Goal: Task Accomplishment & Management: Complete application form

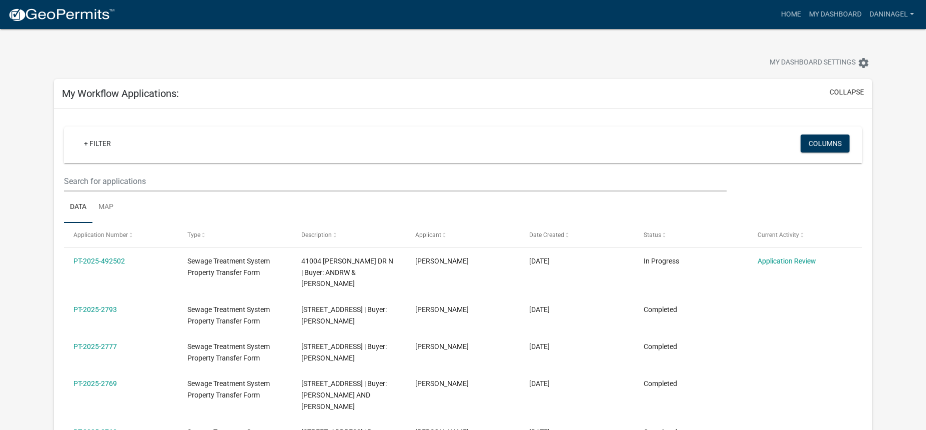
click at [72, 15] on img at bounding box center [61, 14] width 107 height 15
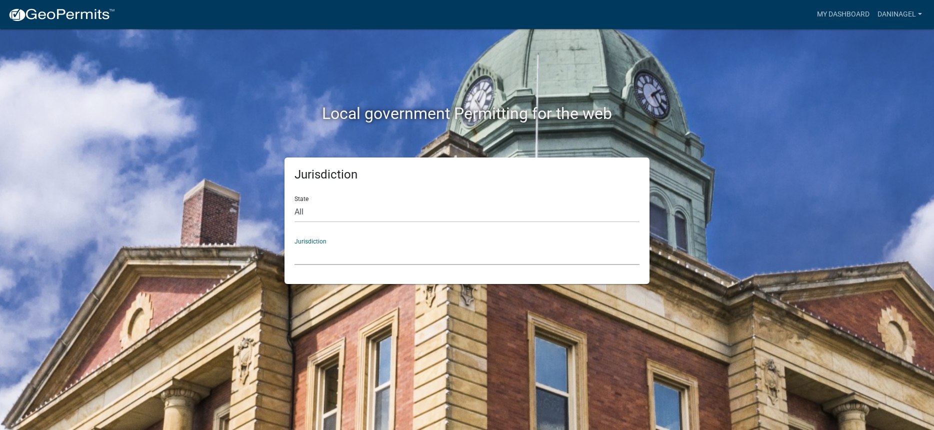
click at [357, 261] on select "[GEOGRAPHIC_DATA], [US_STATE] [GEOGRAPHIC_DATA], [US_STATE][PERSON_NAME][GEOGRA…" at bounding box center [466, 254] width 345 height 20
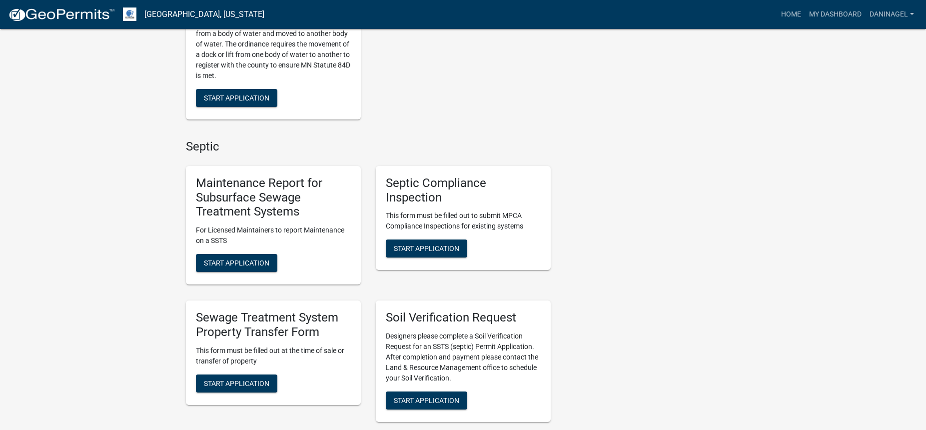
scroll to position [350, 0]
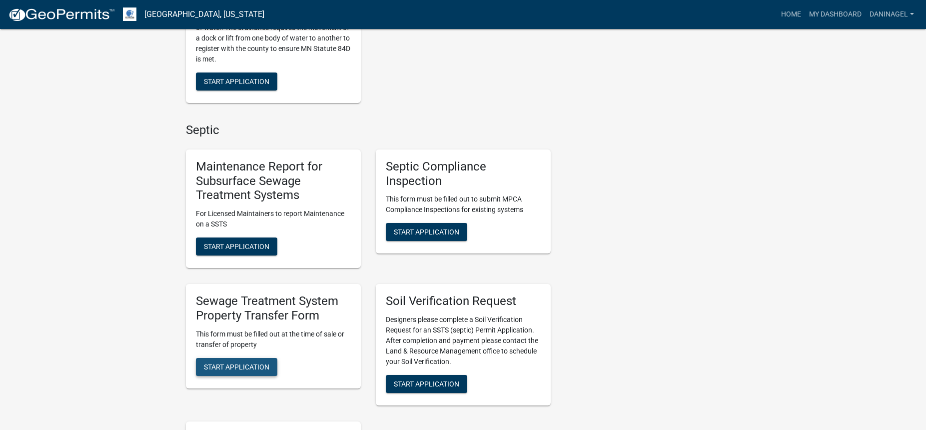
click at [253, 361] on button "Start Application" at bounding box center [236, 367] width 81 height 18
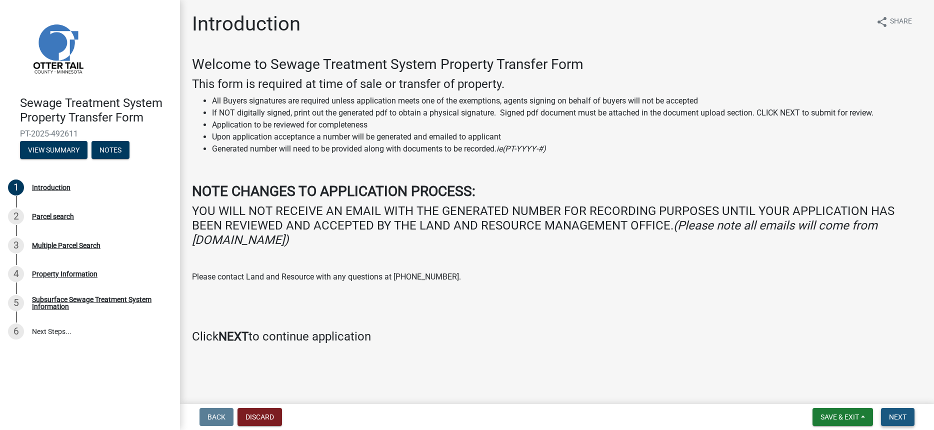
click at [896, 418] on span "Next" at bounding box center [897, 417] width 17 height 8
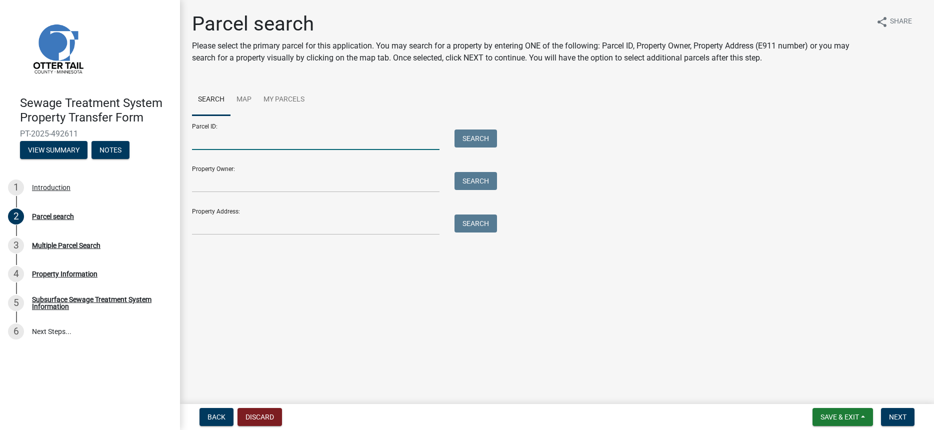
click at [208, 143] on input "Parcel ID:" at bounding box center [315, 139] width 247 height 20
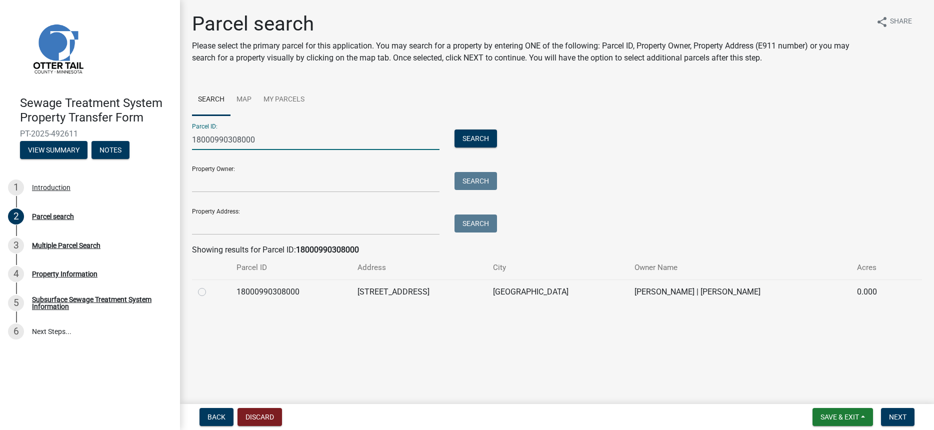
type input "18000990308000"
click at [210, 286] on label at bounding box center [210, 286] width 0 height 0
click at [210, 292] on input "radio" at bounding box center [213, 289] width 6 height 6
radio input "true"
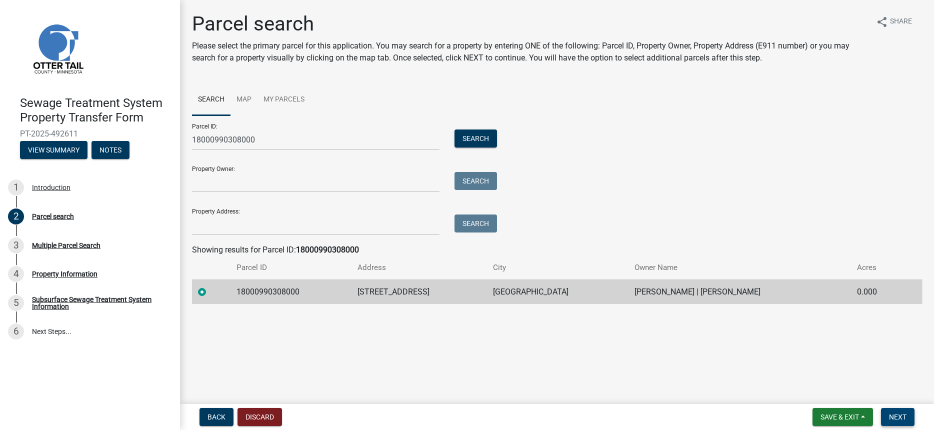
click at [891, 420] on span "Next" at bounding box center [897, 417] width 17 height 8
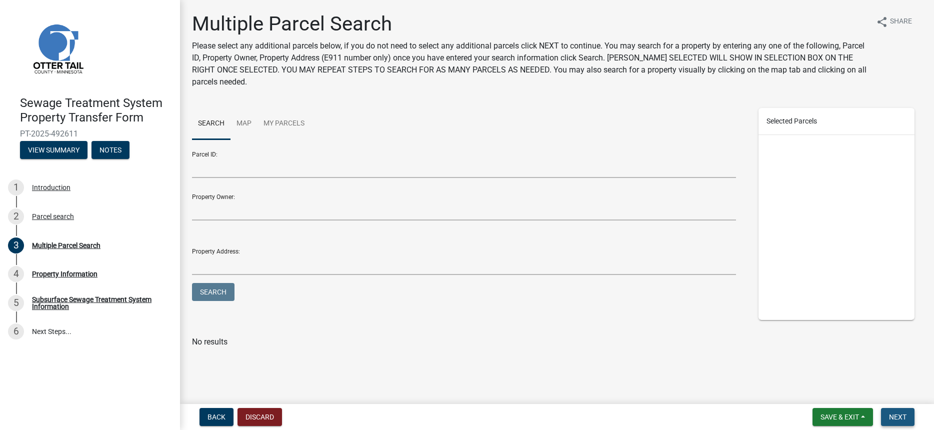
click at [901, 412] on button "Next" at bounding box center [897, 417] width 33 height 18
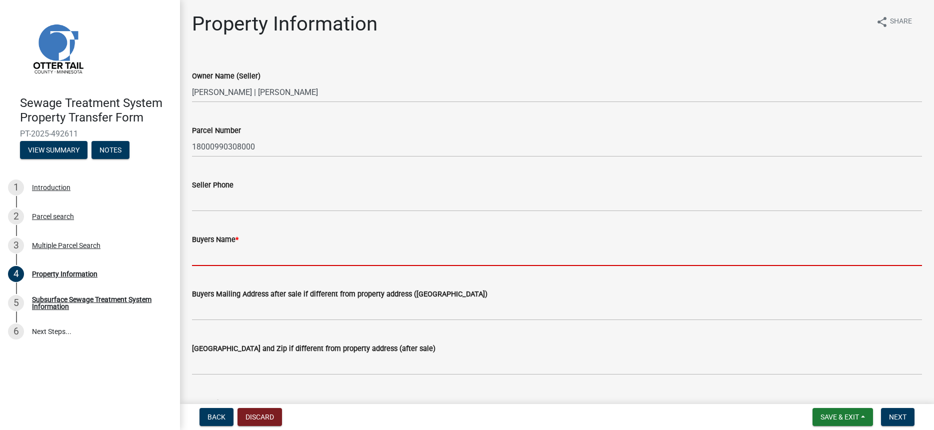
click at [223, 252] on input "Buyers Name *" at bounding box center [557, 255] width 730 height 20
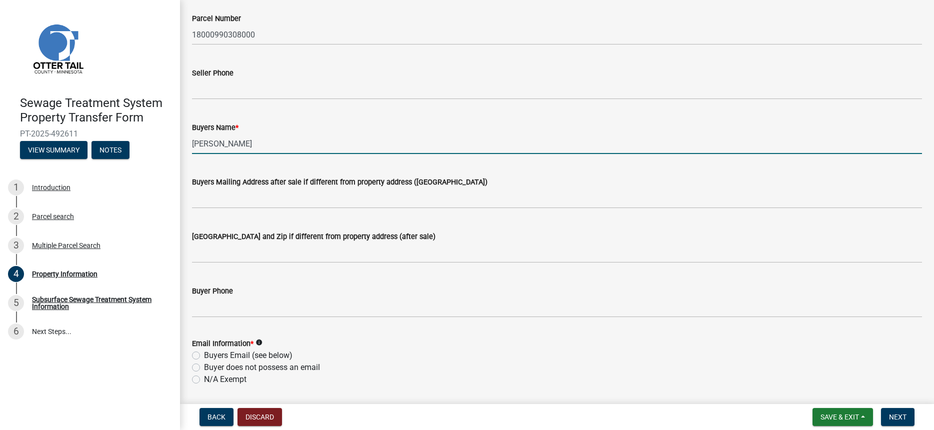
scroll to position [150, 0]
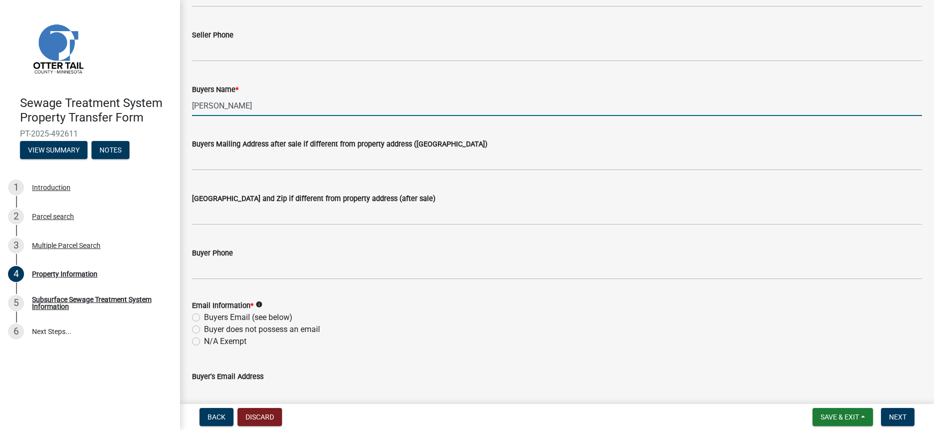
type input "[PERSON_NAME]"
click at [230, 346] on label "N/A Exempt" at bounding box center [225, 341] width 42 height 12
click at [210, 342] on input "N/A Exempt" at bounding box center [207, 338] width 6 height 6
radio input "true"
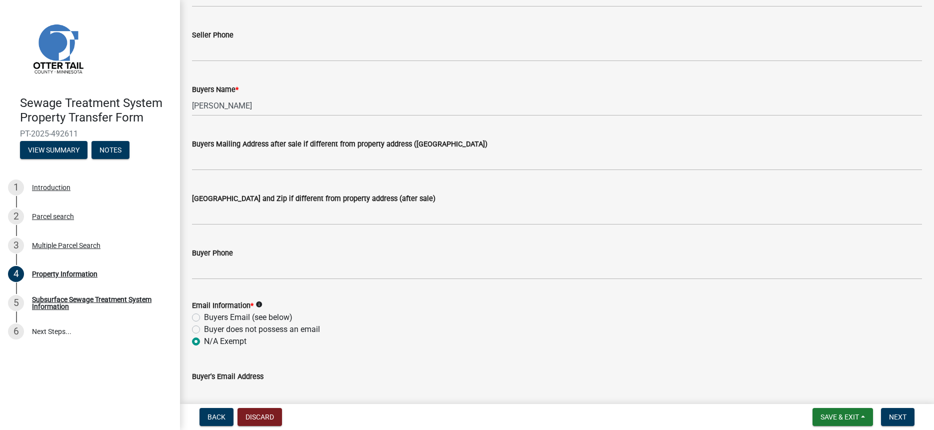
click at [240, 343] on label "N/A Exempt" at bounding box center [225, 341] width 42 height 12
click at [210, 342] on input "N/A Exempt" at bounding box center [207, 338] width 6 height 6
click at [902, 417] on span "Next" at bounding box center [897, 417] width 17 height 8
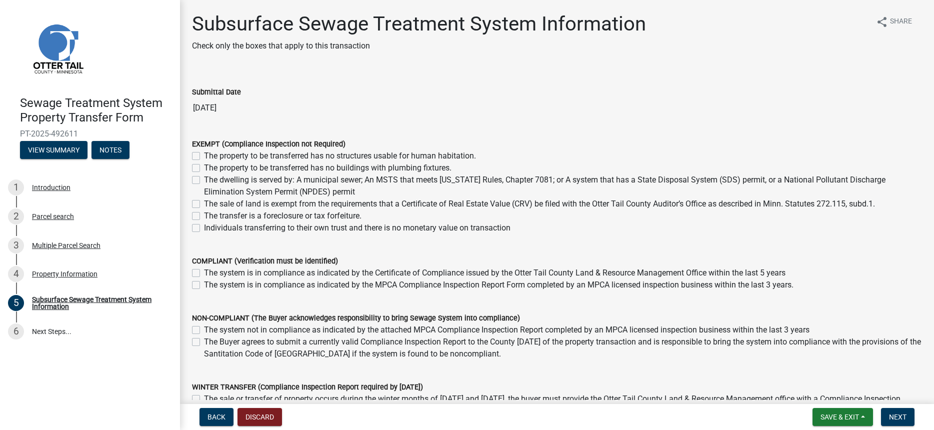
click at [236, 271] on label "The system is in compliance as indicated by the Certificate of Compliance issue…" at bounding box center [494, 273] width 581 height 12
click at [210, 271] on input "The system is in compliance as indicated by the Certificate of Compliance issue…" at bounding box center [207, 270] width 6 height 6
checkbox input "true"
checkbox input "false"
drag, startPoint x: 897, startPoint y: 413, endPoint x: 933, endPoint y: 422, distance: 36.5
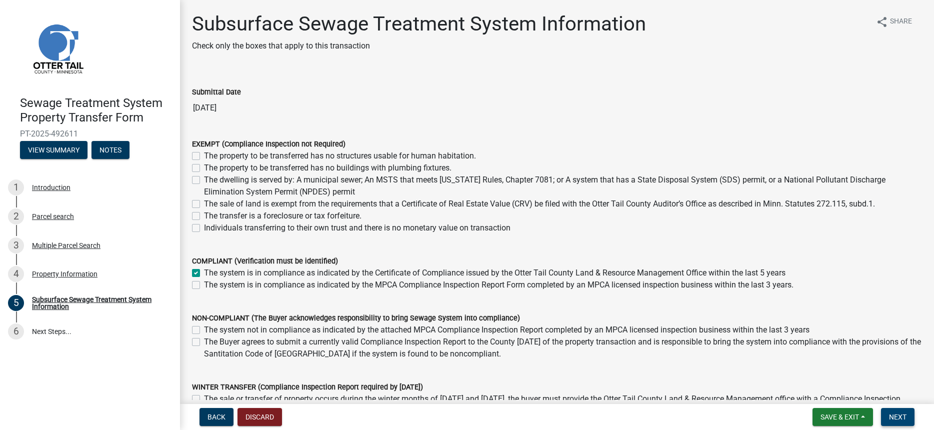
click at [897, 413] on span "Next" at bounding box center [897, 417] width 17 height 8
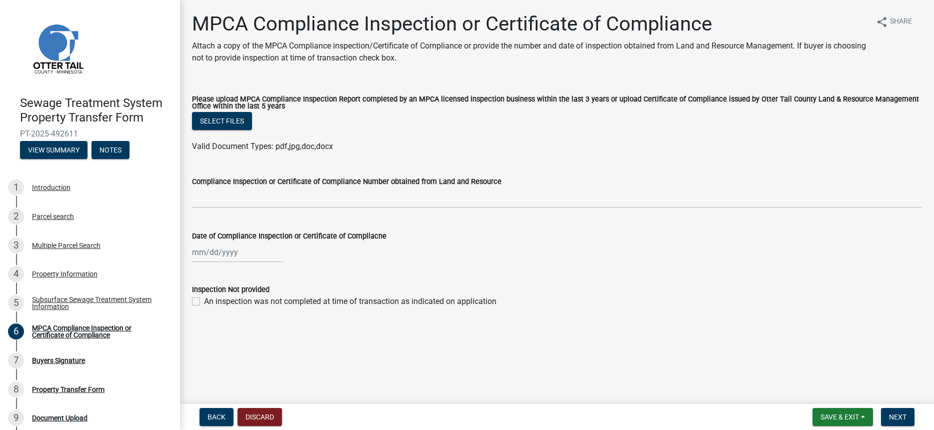
click at [203, 256] on div at bounding box center [237, 252] width 91 height 20
select select "10"
select select "2025"
click at [200, 268] on button "Previous month" at bounding box center [202, 273] width 12 height 16
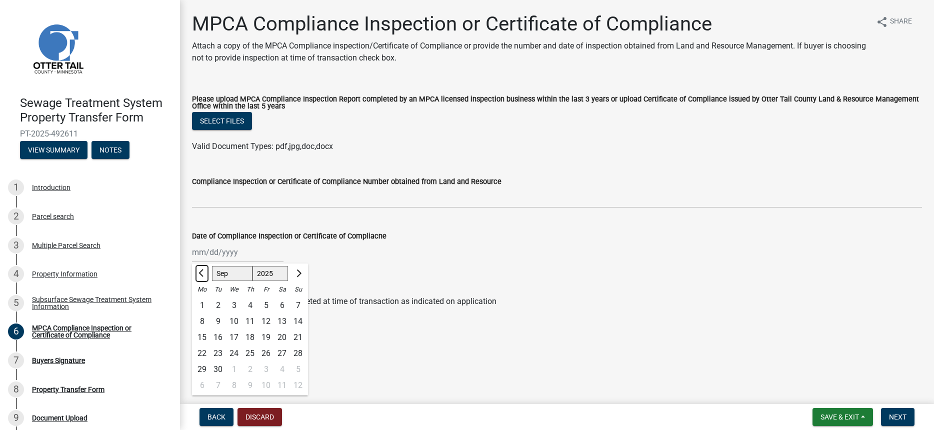
select select "8"
click at [269, 366] on div "29" at bounding box center [266, 369] width 16 height 16
type input "[DATE]"
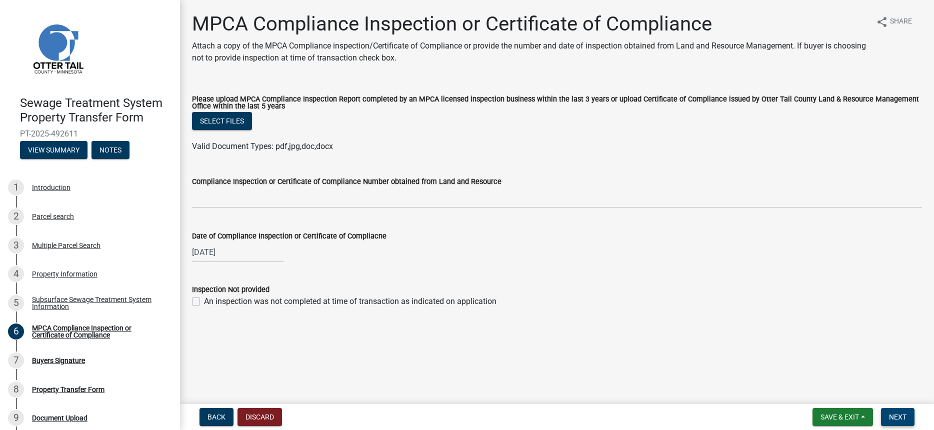
click at [899, 415] on span "Next" at bounding box center [897, 417] width 17 height 8
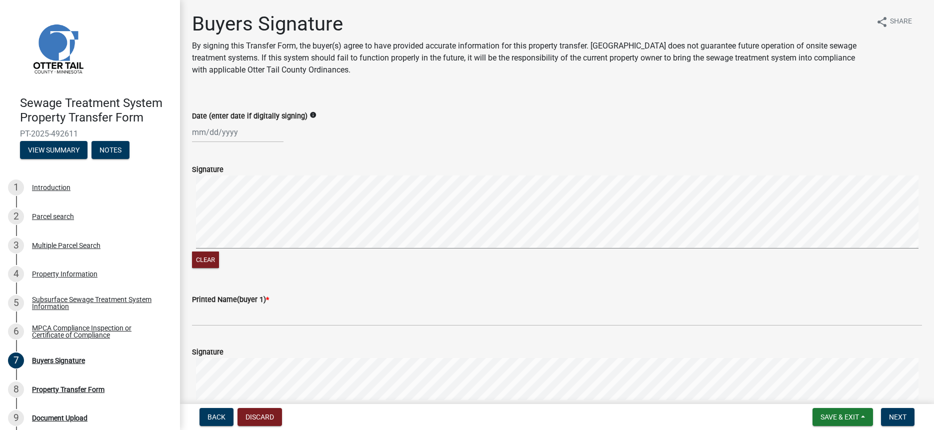
click at [190, 131] on div "Date (enter date if digitally signing) info" at bounding box center [556, 119] width 745 height 46
click at [198, 131] on div at bounding box center [237, 132] width 91 height 20
select select "10"
select select "2025"
click at [211, 220] on div "14" at bounding box center [218, 217] width 16 height 16
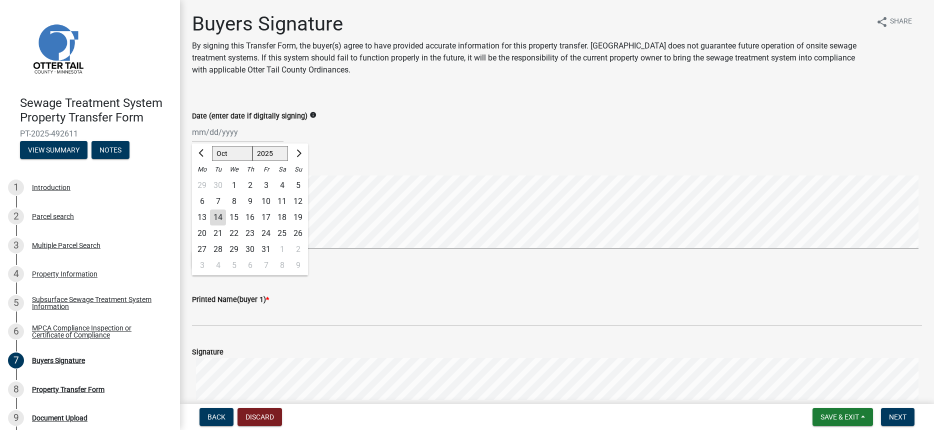
type input "[DATE]"
click at [420, 252] on div "Clear" at bounding box center [557, 222] width 730 height 95
click at [386, 279] on div "Printed Name(buyer 1) *" at bounding box center [557, 302] width 730 height 46
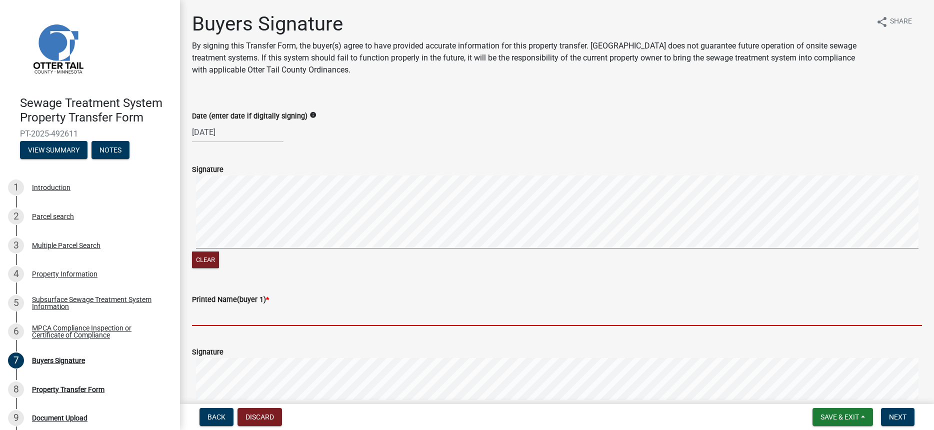
click at [274, 309] on input "Printed Name(buyer 1) *" at bounding box center [557, 315] width 730 height 20
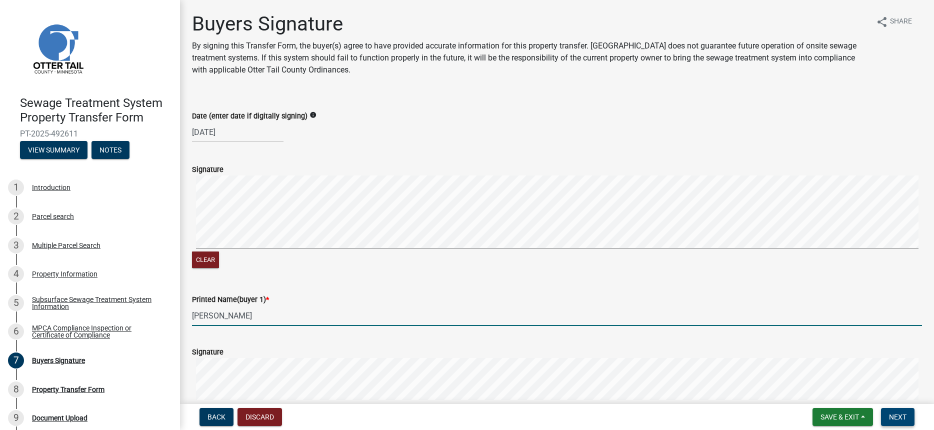
type input "[PERSON_NAME]"
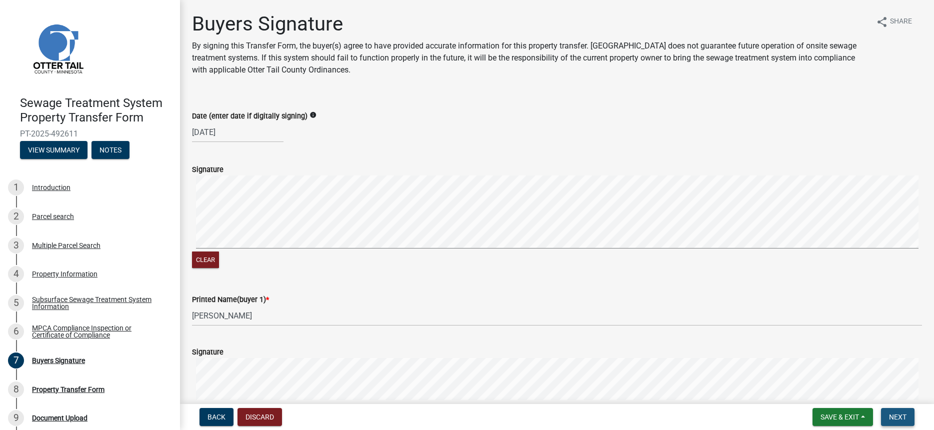
click at [891, 414] on span "Next" at bounding box center [897, 417] width 17 height 8
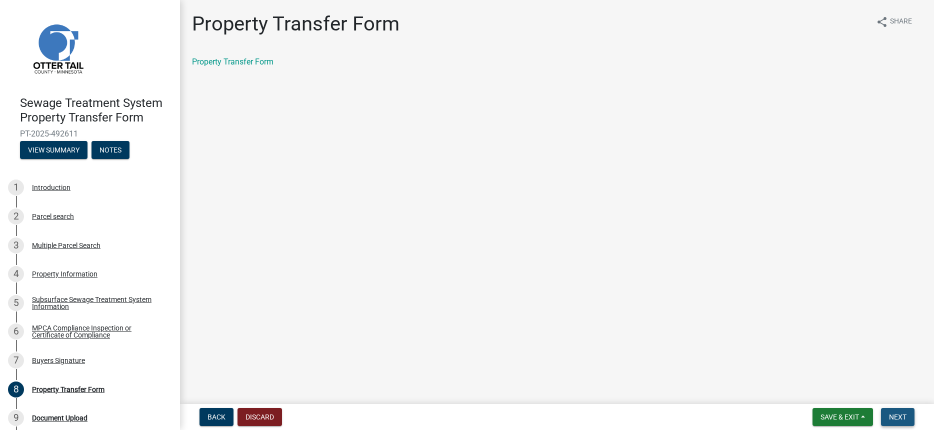
click at [894, 417] on span "Next" at bounding box center [897, 417] width 17 height 8
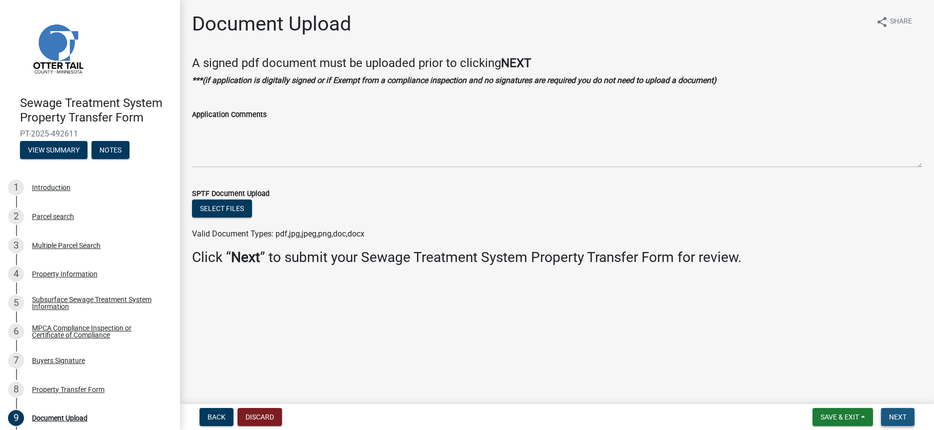
click at [894, 417] on span "Next" at bounding box center [897, 417] width 17 height 8
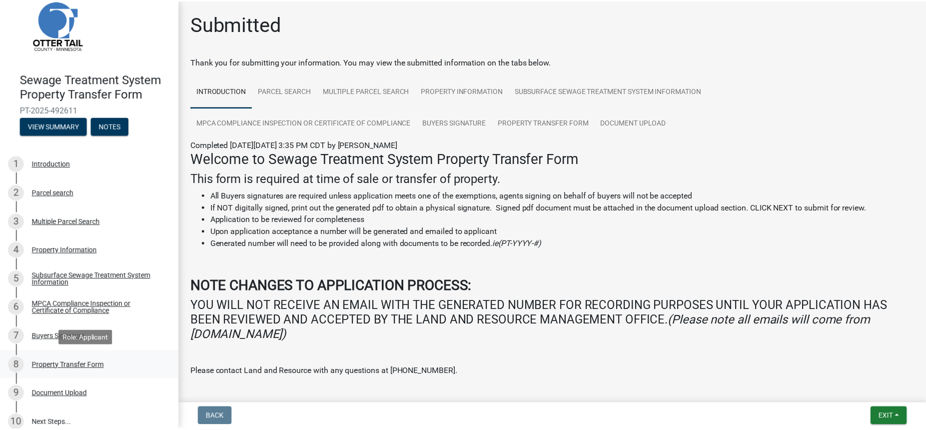
scroll to position [35, 0]
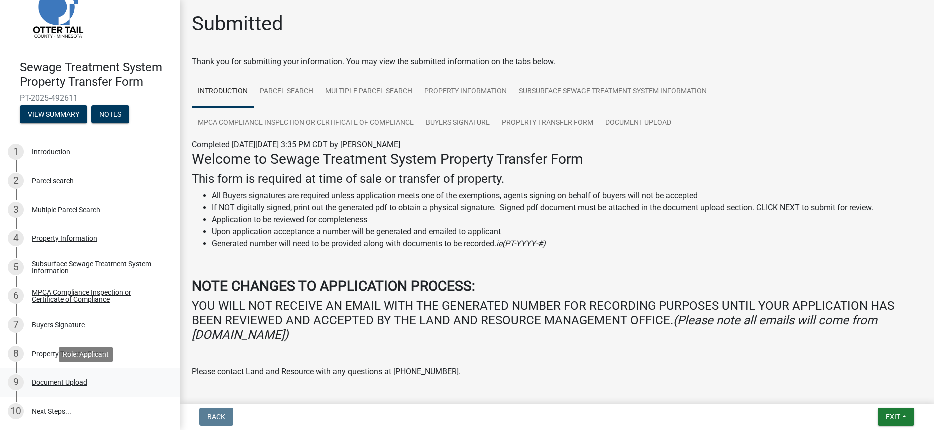
click at [66, 380] on div "Document Upload" at bounding box center [59, 382] width 55 height 7
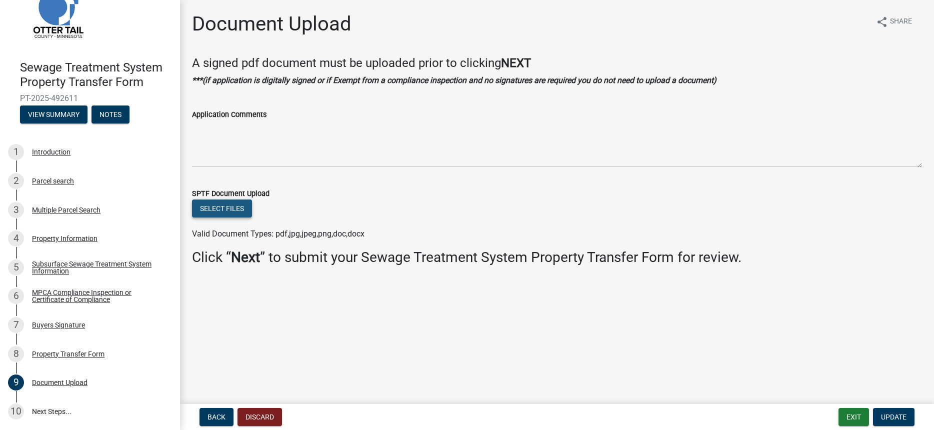
click at [218, 210] on button "Select files" at bounding box center [222, 208] width 60 height 18
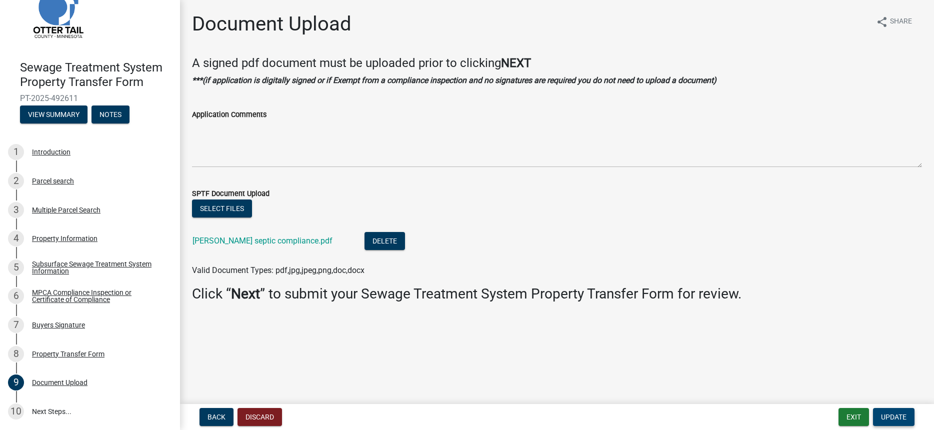
click at [892, 414] on span "Update" at bounding box center [893, 417] width 25 height 8
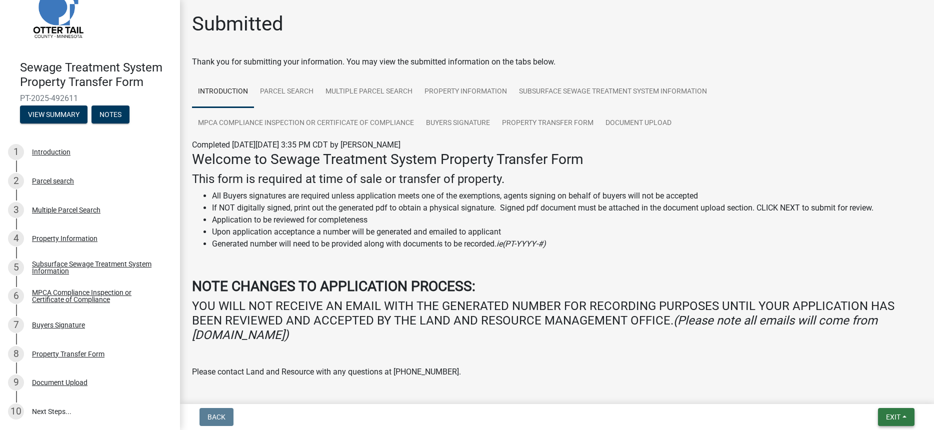
click at [892, 413] on span "Exit" at bounding box center [893, 417] width 14 height 8
click at [868, 389] on button "Save & Exit" at bounding box center [874, 391] width 80 height 24
